Goal: Check status

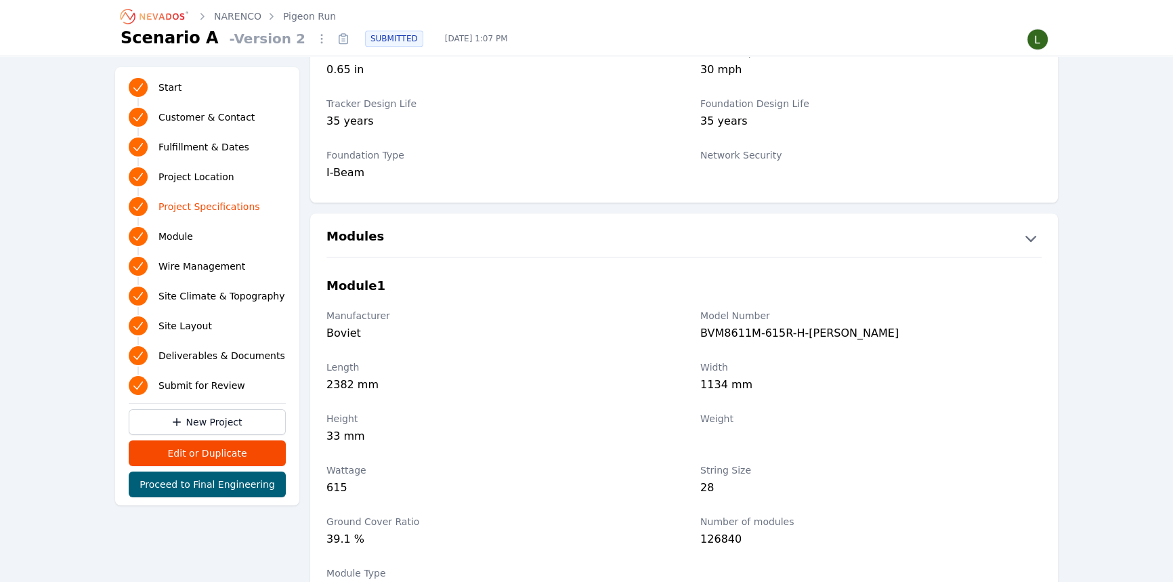
scroll to position [1354, 0]
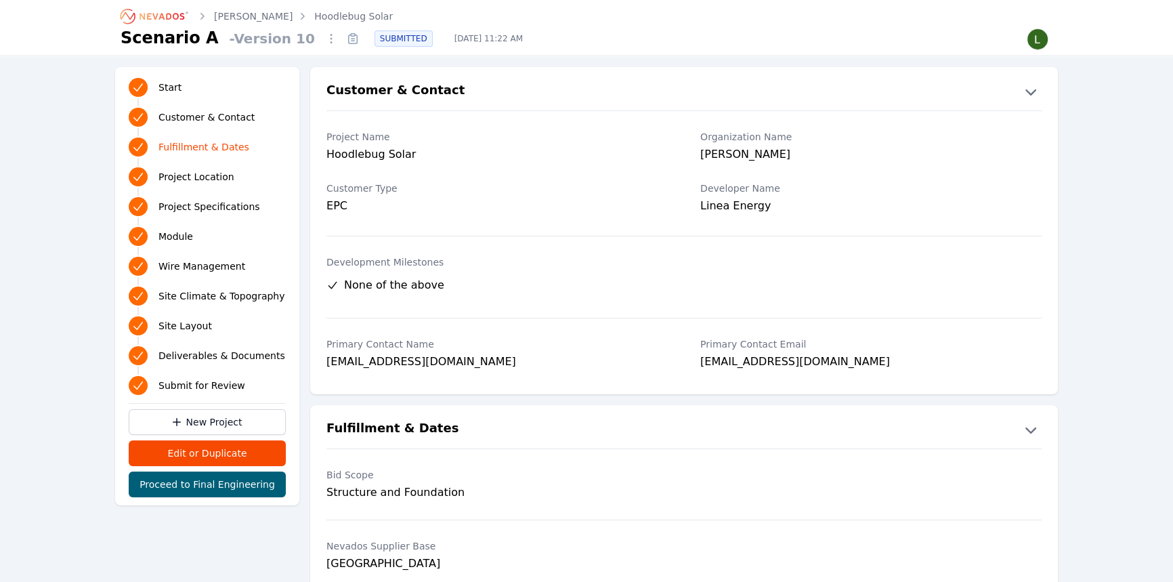
click at [254, 12] on link "[PERSON_NAME]" at bounding box center [253, 16] width 79 height 14
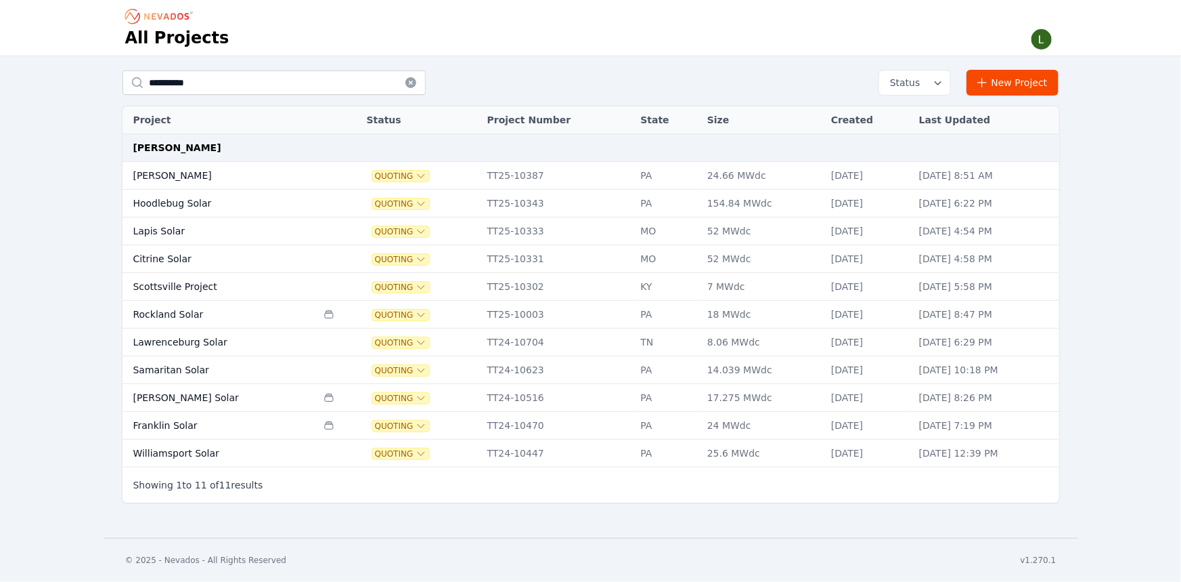
click at [217, 203] on td "Hoodlebug Solar" at bounding box center [220, 204] width 195 height 28
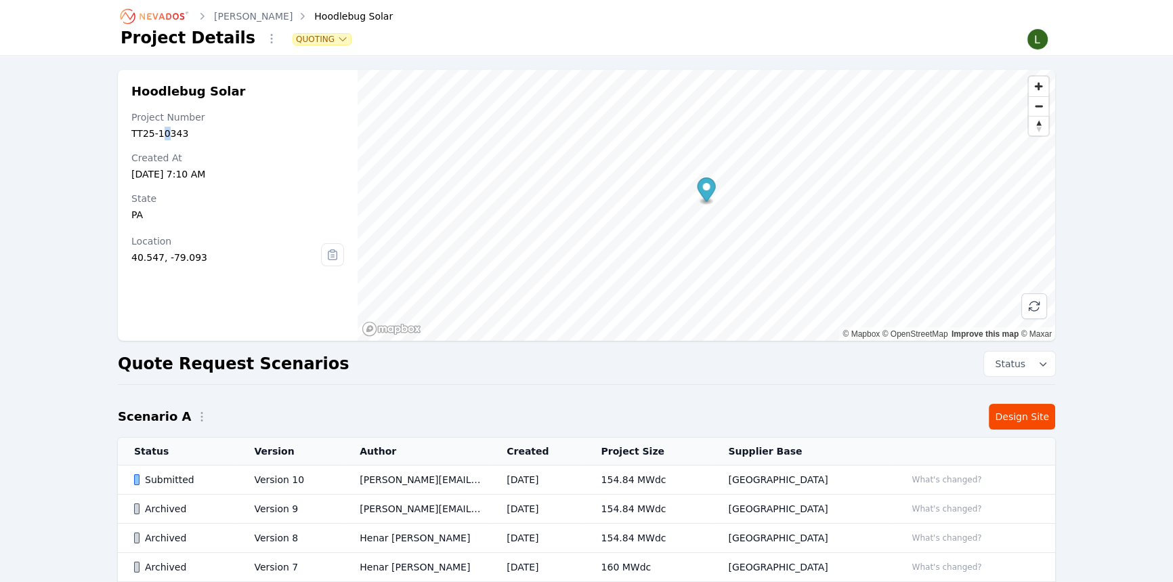
drag, startPoint x: 159, startPoint y: 133, endPoint x: 167, endPoint y: 133, distance: 8.1
click at [167, 133] on div "TT25-10343" at bounding box center [237, 134] width 213 height 14
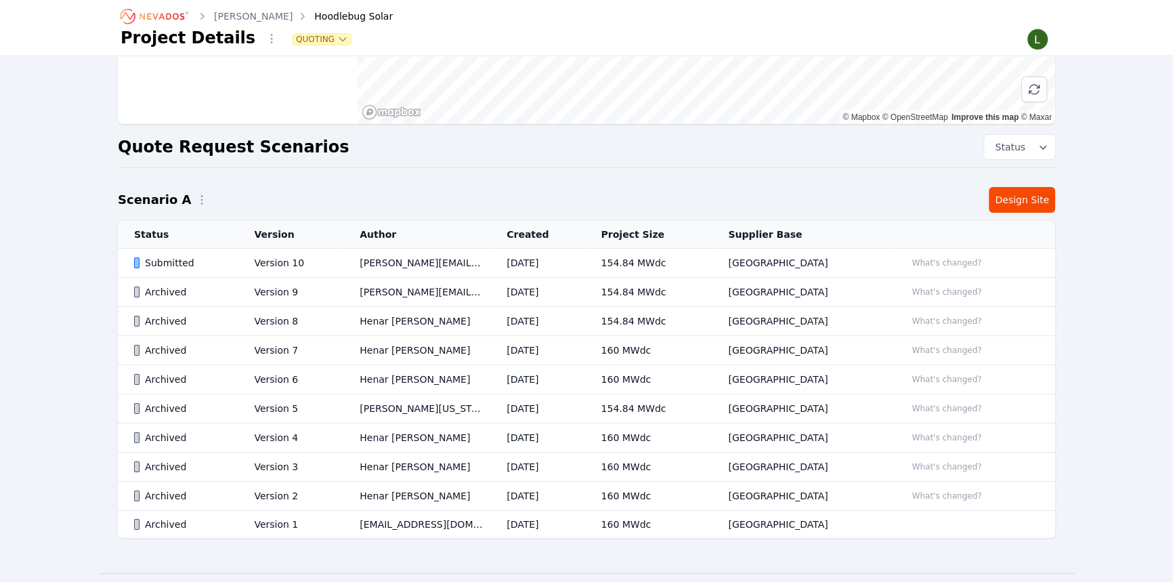
scroll to position [246, 0]
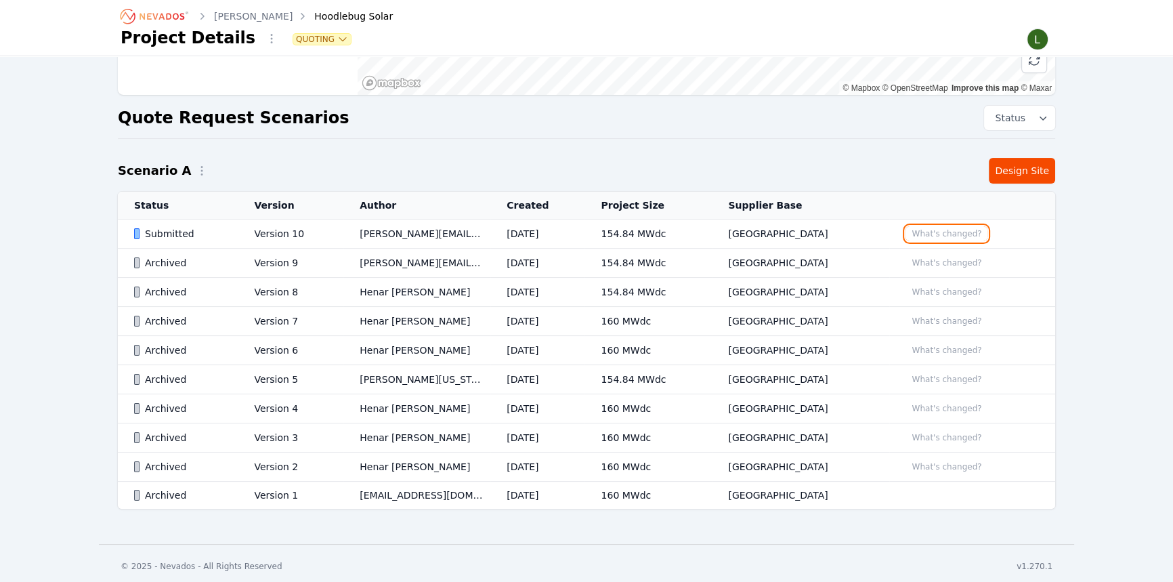
click at [920, 234] on button "What's changed?" at bounding box center [946, 233] width 82 height 15
